Goal: Task Accomplishment & Management: Use online tool/utility

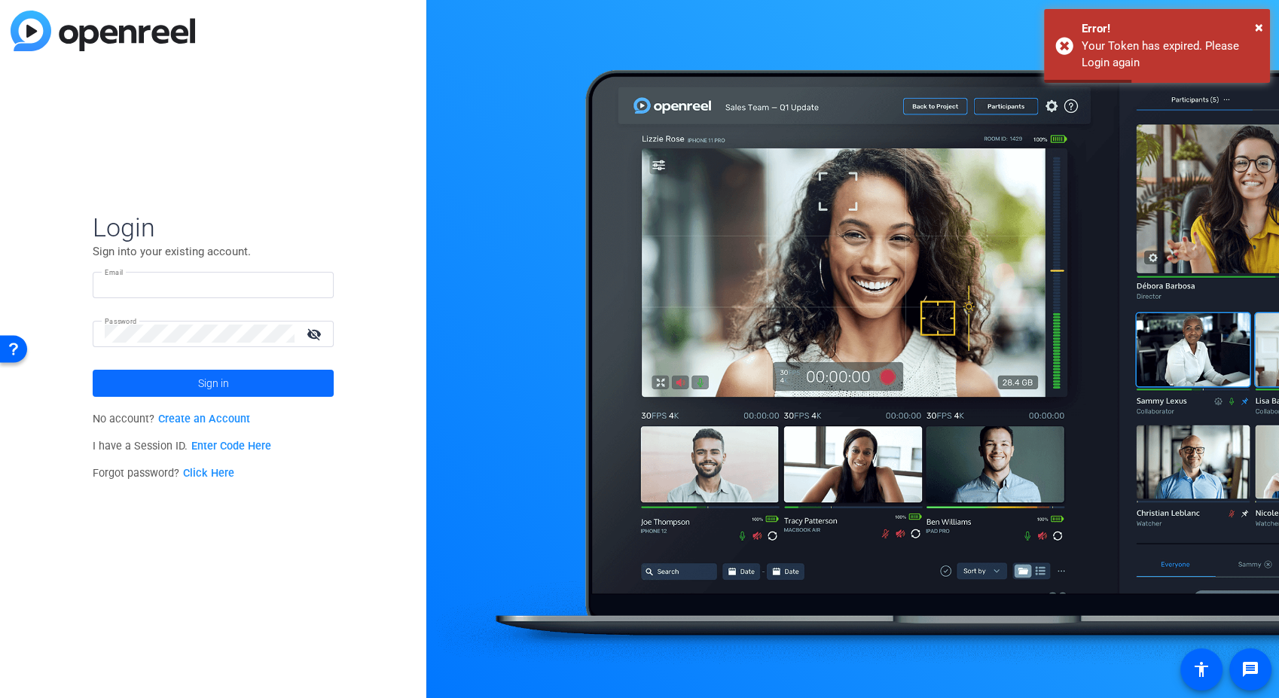
type input "robert.thomas@ey.com"
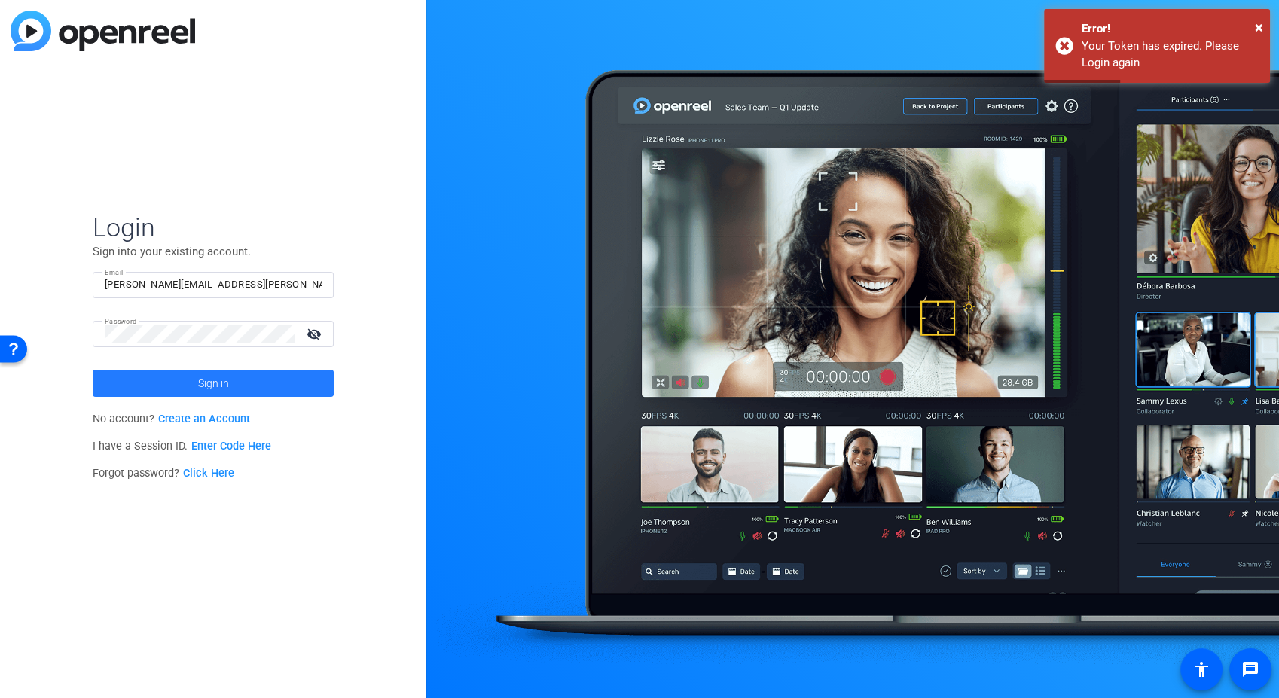
click at [185, 376] on span at bounding box center [213, 383] width 241 height 36
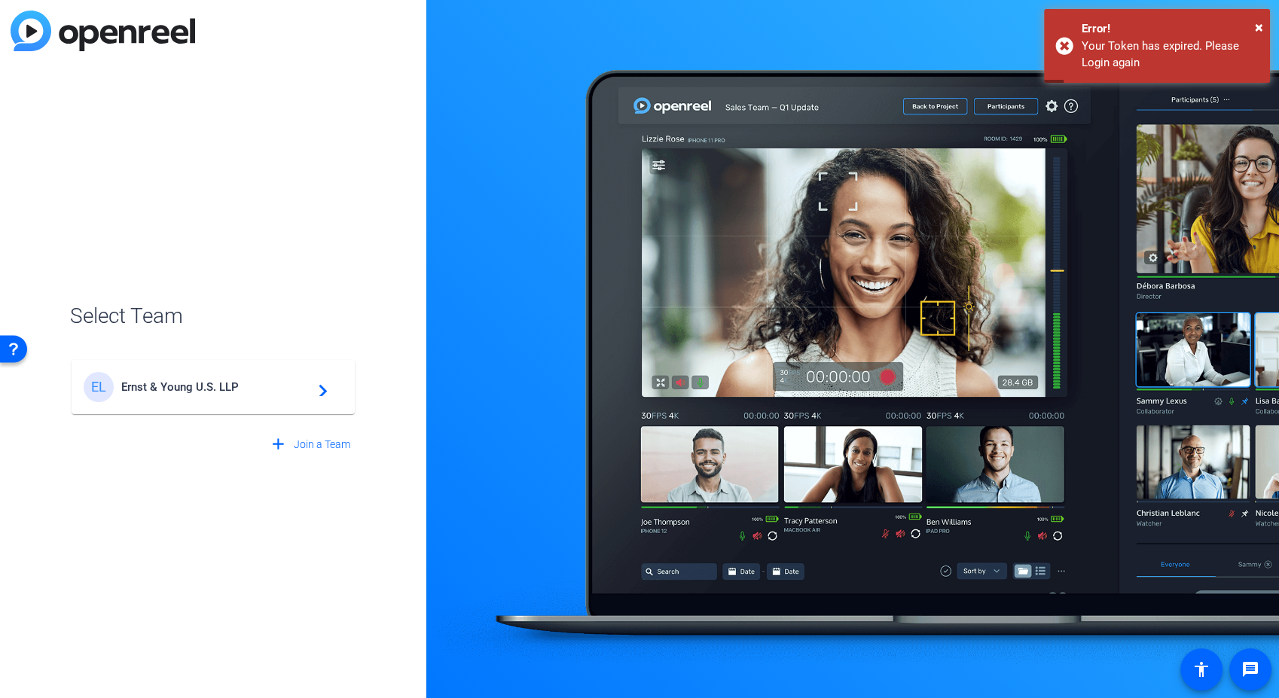
click at [211, 385] on span "Ernst & Young U.S. LLP" at bounding box center [215, 387] width 188 height 14
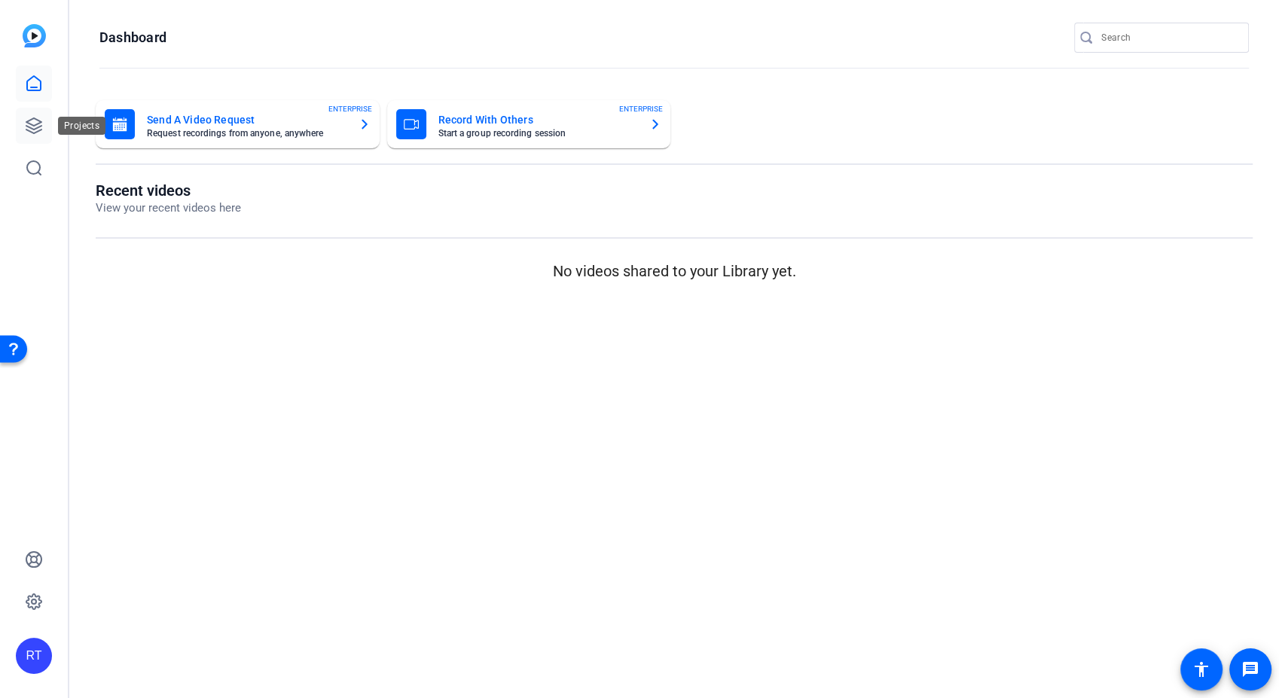
click at [30, 127] on icon at bounding box center [33, 125] width 15 height 15
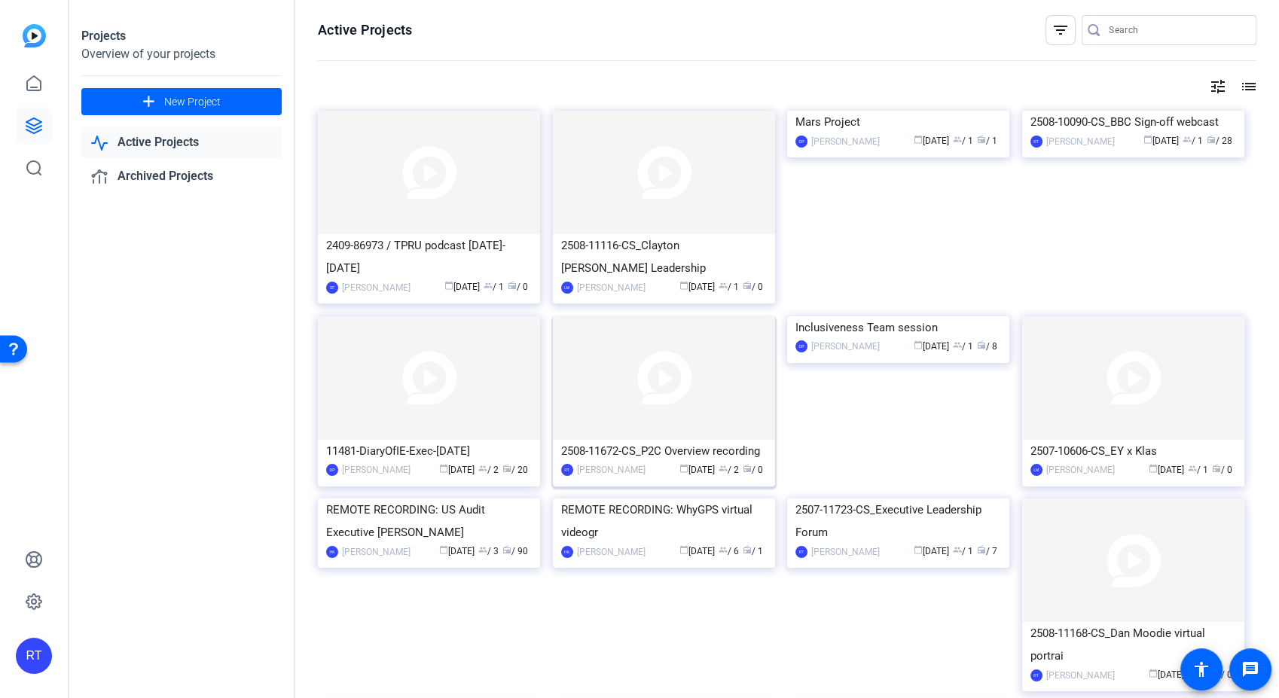
click at [648, 447] on div "2508-11672-CS_P2C Overview recording" at bounding box center [664, 451] width 206 height 23
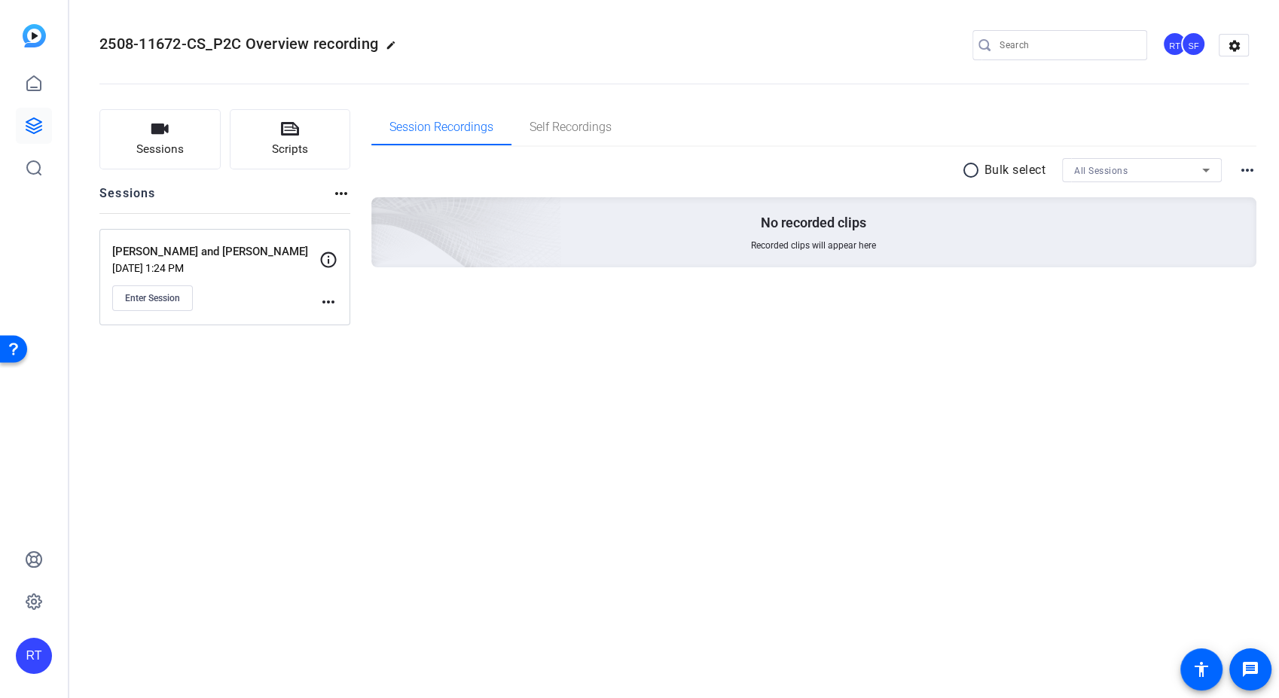
click at [320, 300] on mat-icon "more_horiz" at bounding box center [328, 302] width 18 height 18
click at [355, 318] on span "Edit Session" at bounding box center [365, 324] width 69 height 18
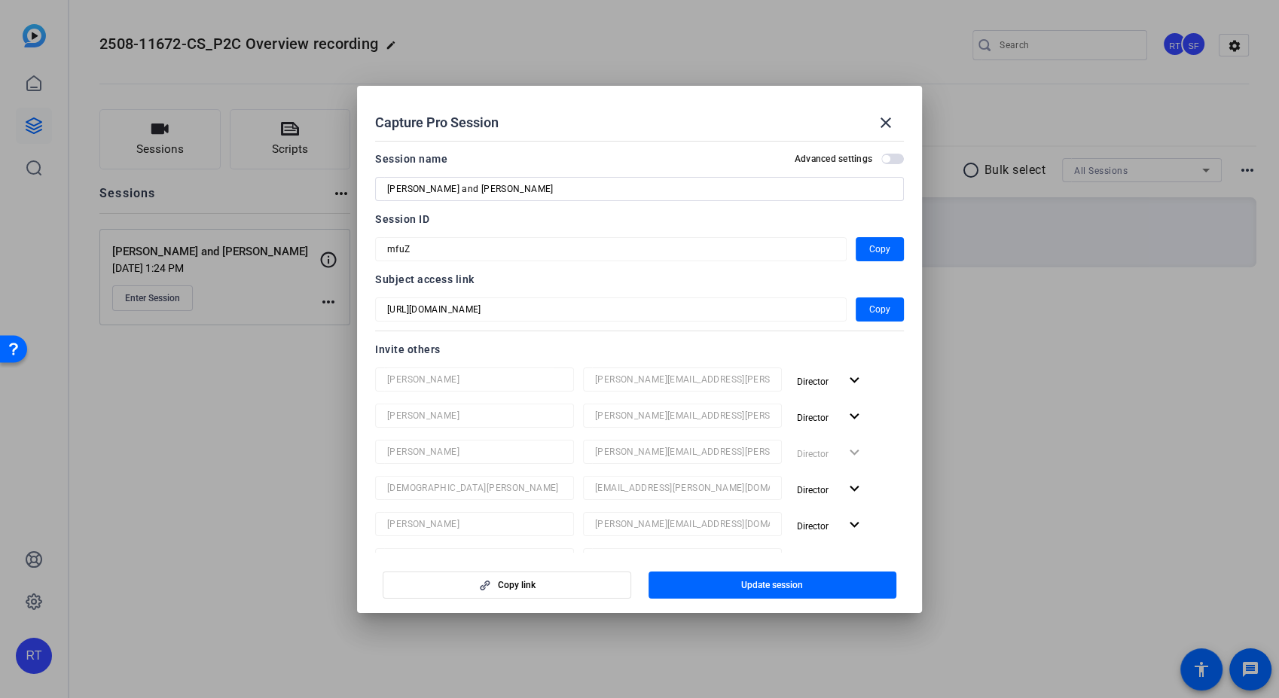
click at [881, 157] on span "button" at bounding box center [892, 159] width 23 height 11
click at [890, 163] on span "button" at bounding box center [892, 159] width 23 height 11
click at [896, 120] on span at bounding box center [886, 123] width 36 height 36
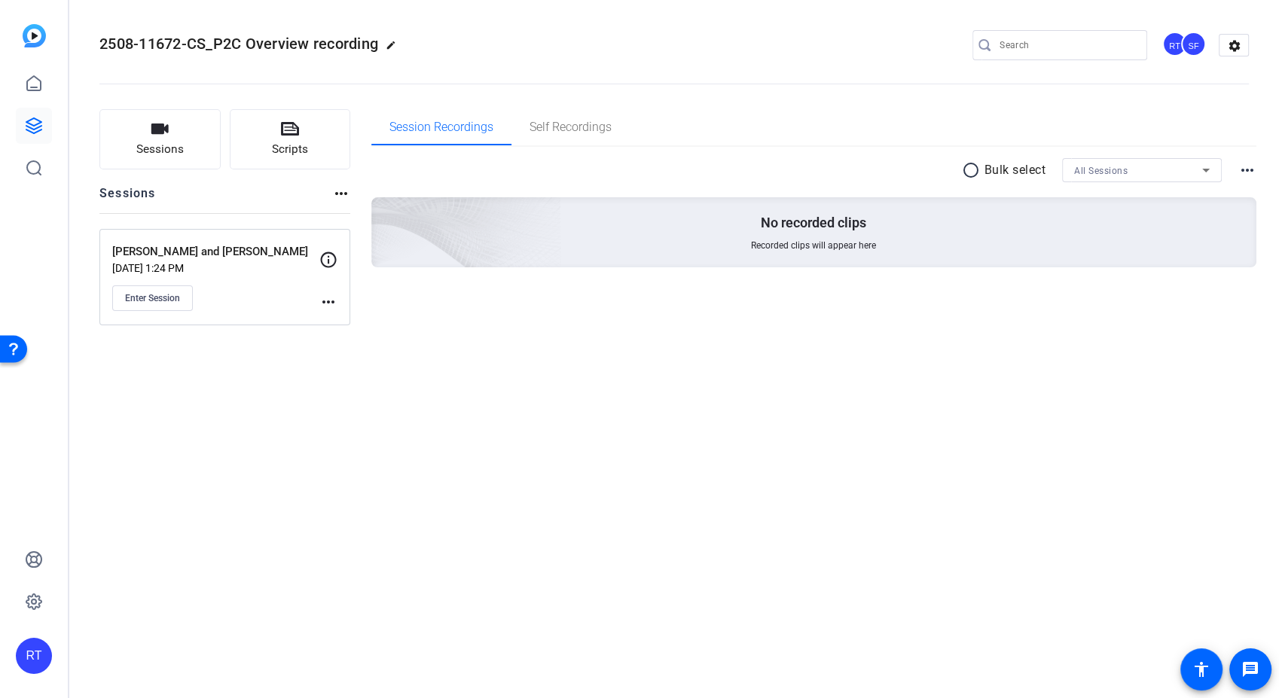
click at [1244, 170] on mat-icon "more_horiz" at bounding box center [1247, 170] width 18 height 18
click at [905, 121] on div at bounding box center [639, 349] width 1279 height 698
click at [1243, 49] on mat-icon "settings" at bounding box center [1234, 46] width 30 height 23
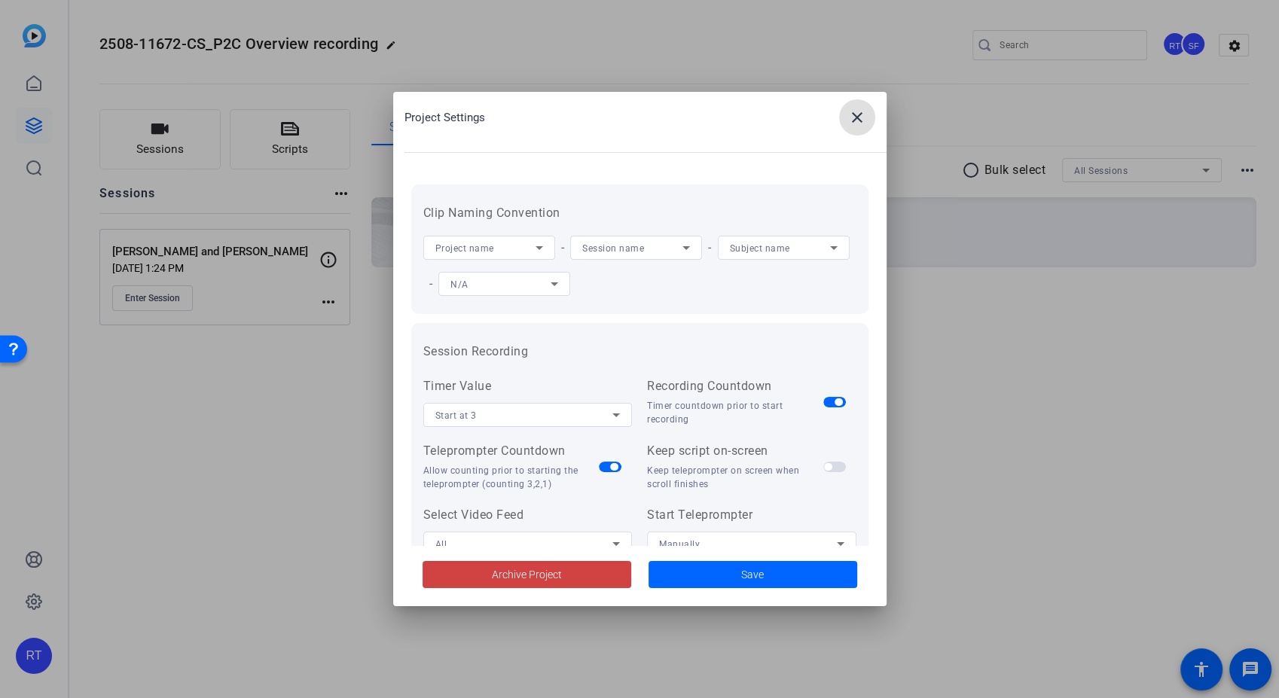
click at [865, 120] on mat-icon "close" at bounding box center [857, 117] width 18 height 18
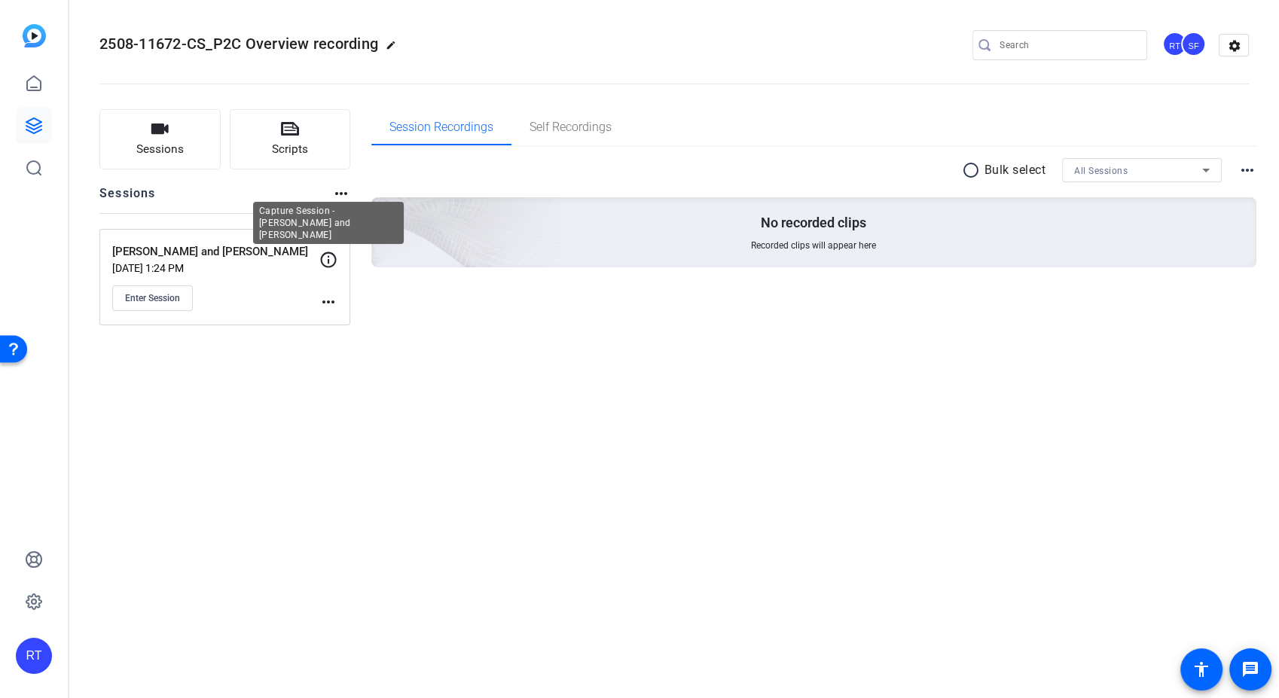
click at [331, 259] on icon at bounding box center [328, 260] width 18 height 18
click at [330, 259] on icon at bounding box center [328, 260] width 18 height 18
click at [327, 298] on mat-icon "more_horiz" at bounding box center [328, 302] width 18 height 18
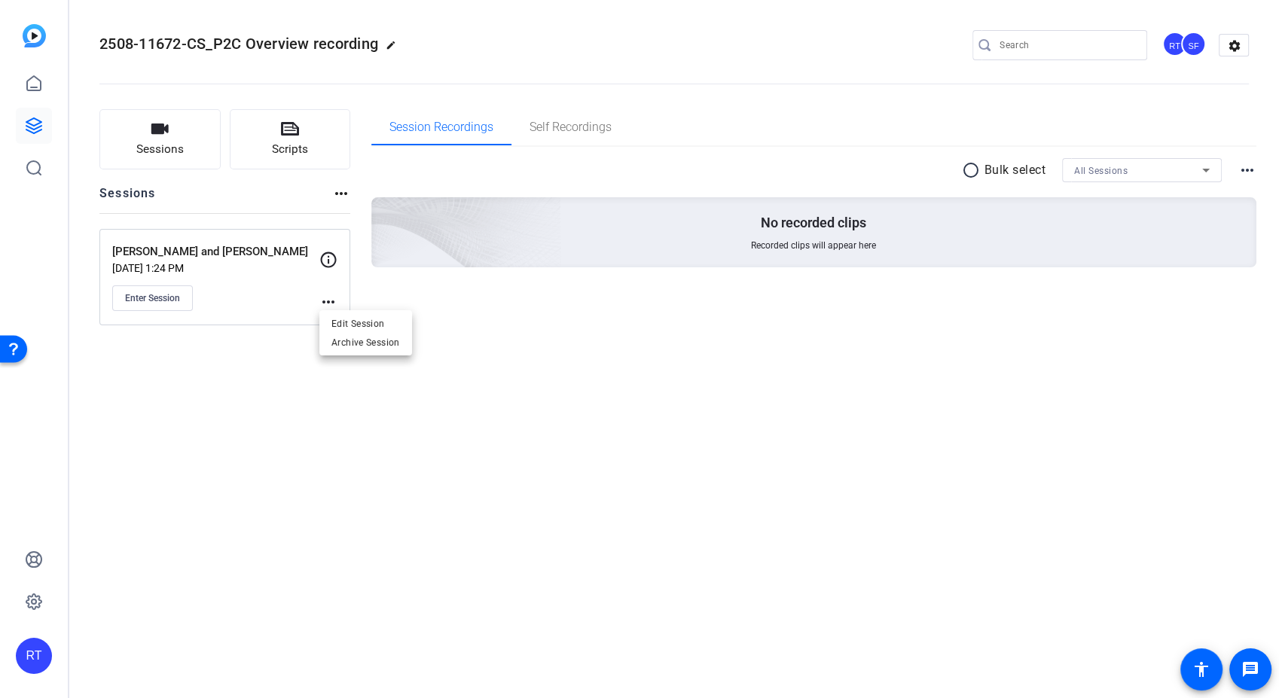
click at [293, 362] on div at bounding box center [639, 349] width 1279 height 698
click at [342, 189] on mat-icon "more_horiz" at bounding box center [341, 194] width 18 height 18
drag, startPoint x: 716, startPoint y: 433, endPoint x: 802, endPoint y: 383, distance: 100.2
click at [717, 433] on div at bounding box center [639, 349] width 1279 height 698
click at [202, 254] on p "Rachel Riedl and David Fields" at bounding box center [215, 251] width 207 height 17
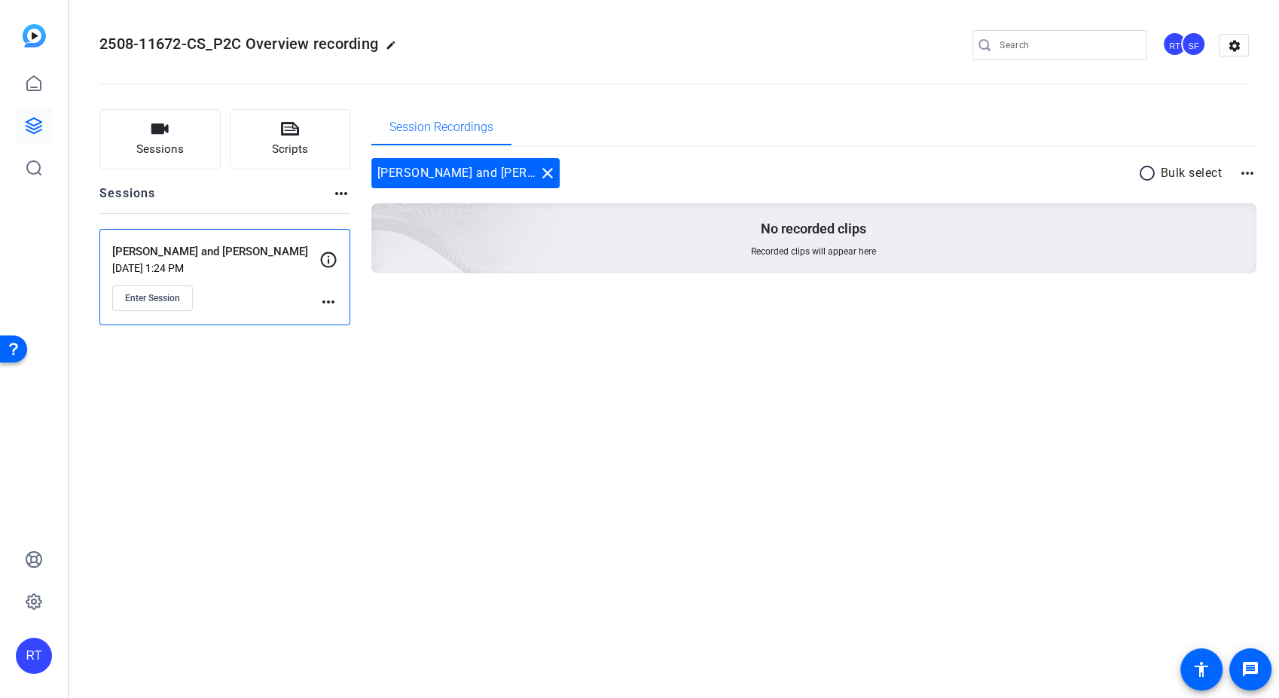
click at [325, 298] on mat-icon "more_horiz" at bounding box center [328, 302] width 18 height 18
click at [371, 324] on span "Edit Session" at bounding box center [365, 324] width 69 height 18
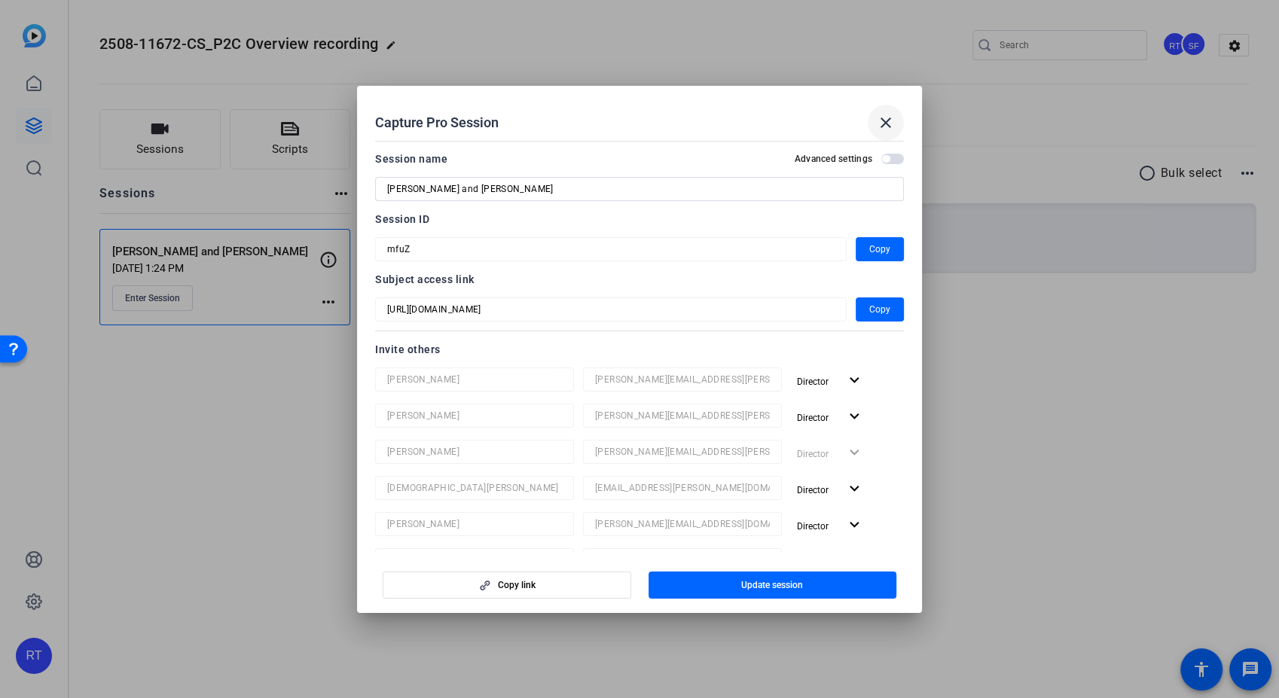
click at [896, 117] on span at bounding box center [886, 123] width 36 height 36
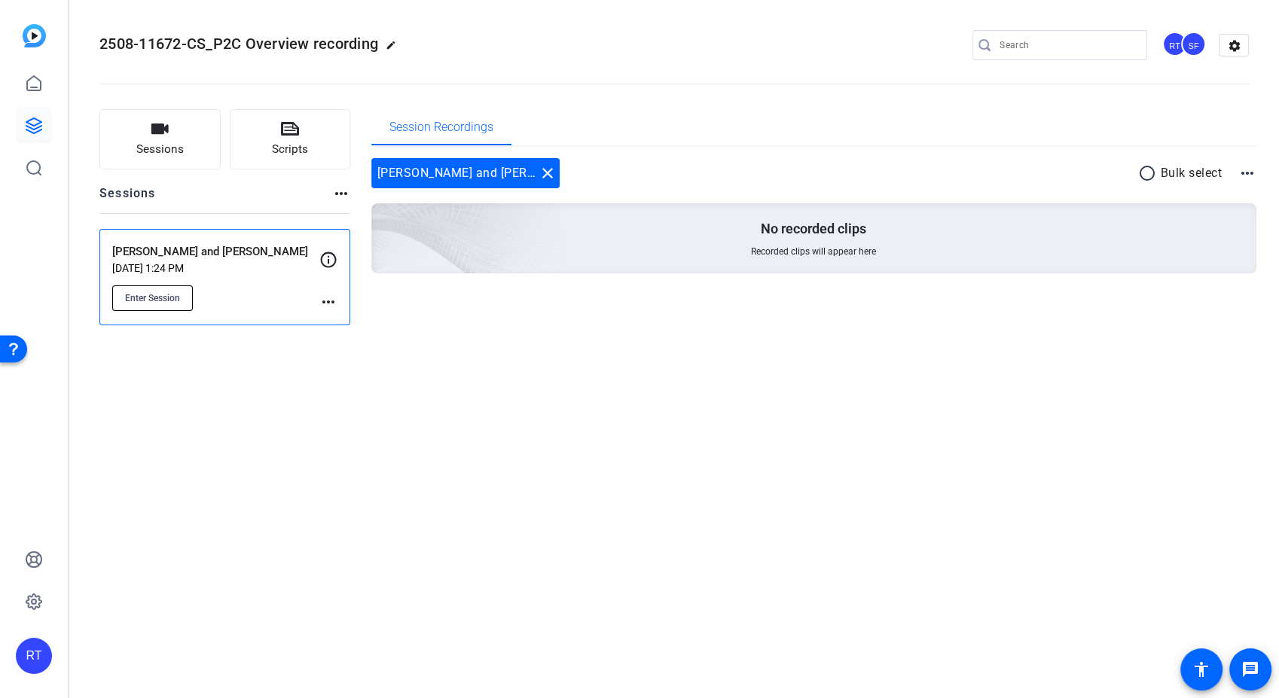
click at [166, 292] on span "Enter Session" at bounding box center [152, 298] width 55 height 12
click at [25, 122] on icon at bounding box center [34, 126] width 18 height 18
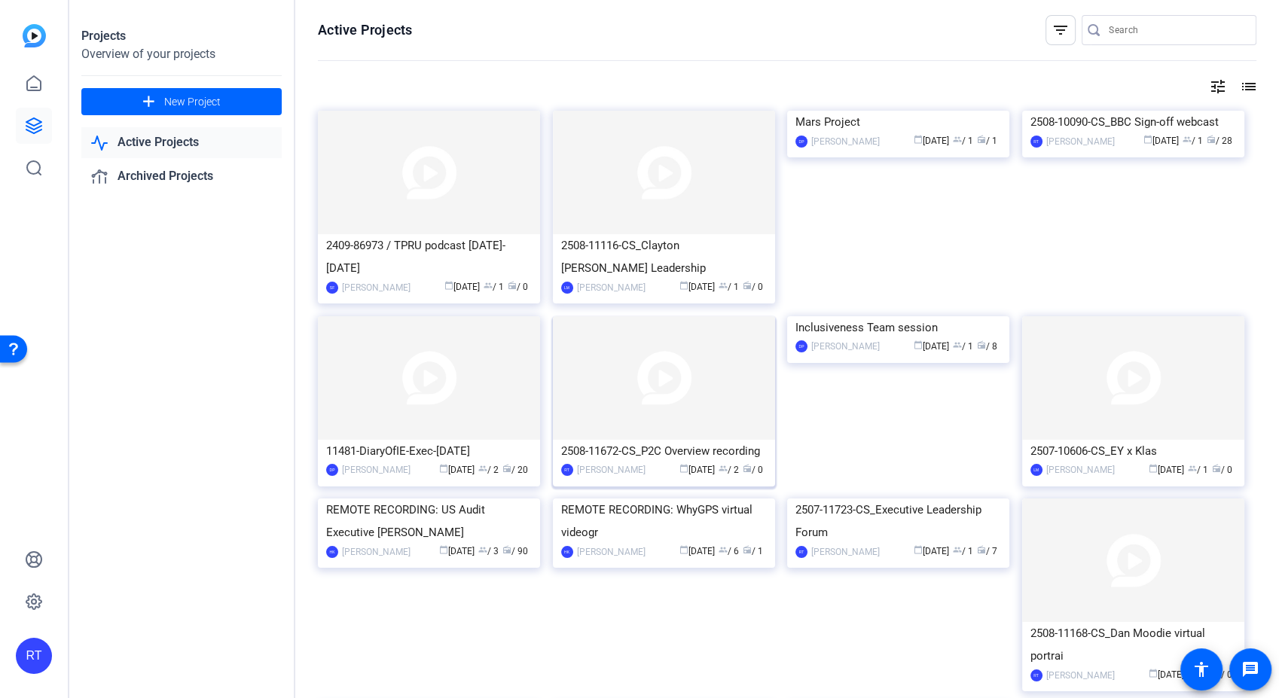
click at [641, 404] on img at bounding box center [664, 378] width 222 height 124
